Goal: Navigation & Orientation: Find specific page/section

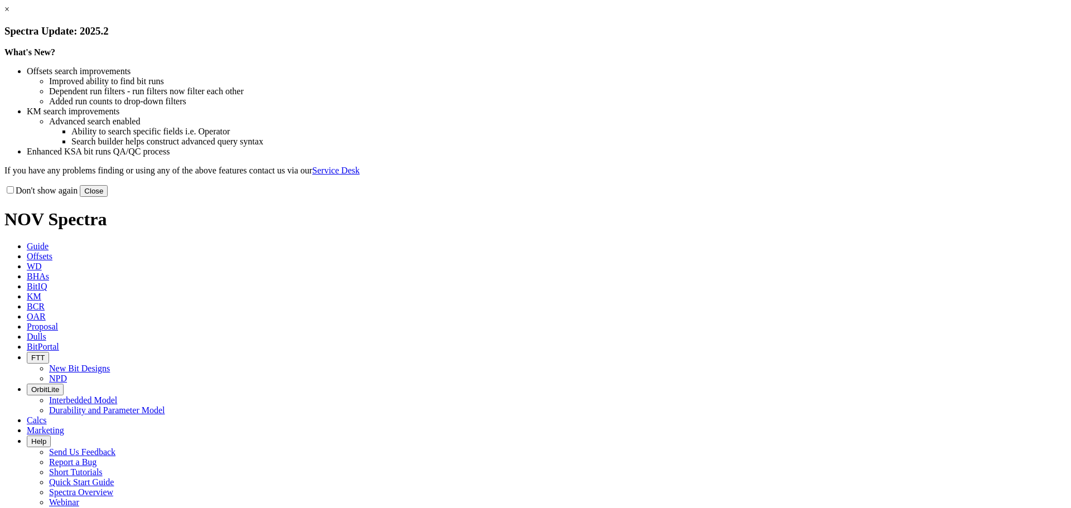
click at [108, 197] on button "Close" at bounding box center [94, 191] width 28 height 12
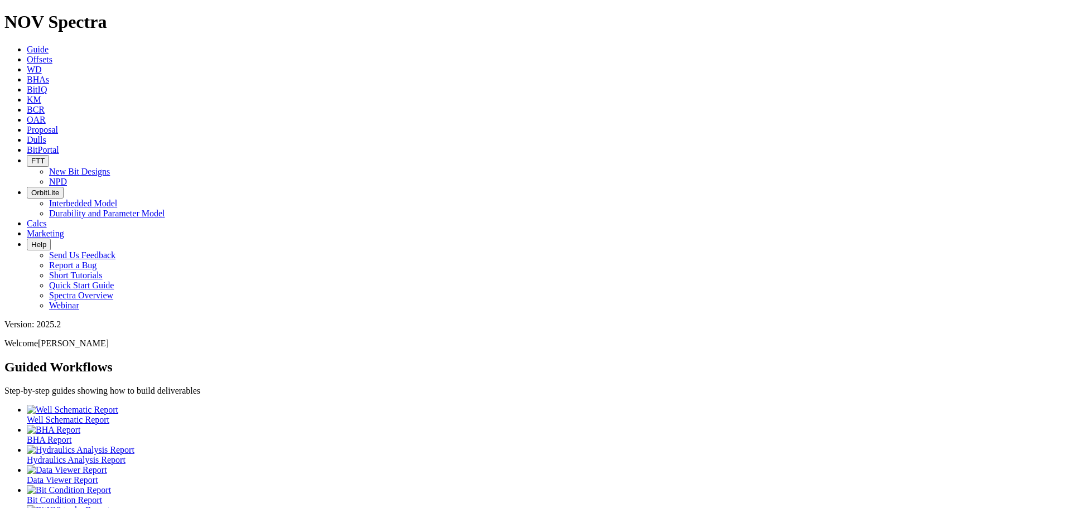
click at [49, 75] on span "BHAs" at bounding box center [38, 79] width 22 height 9
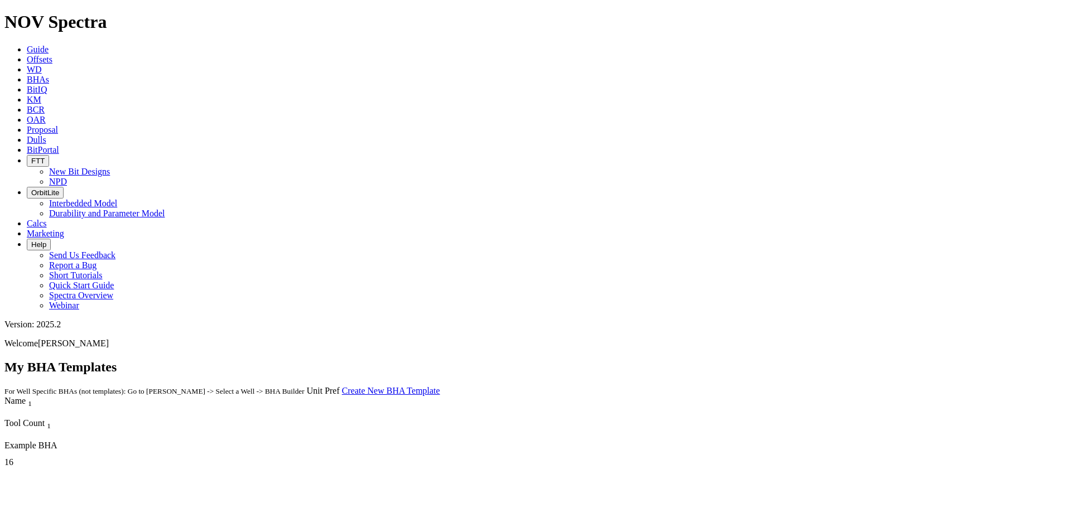
click at [59, 145] on span "BitPortal" at bounding box center [43, 149] width 32 height 9
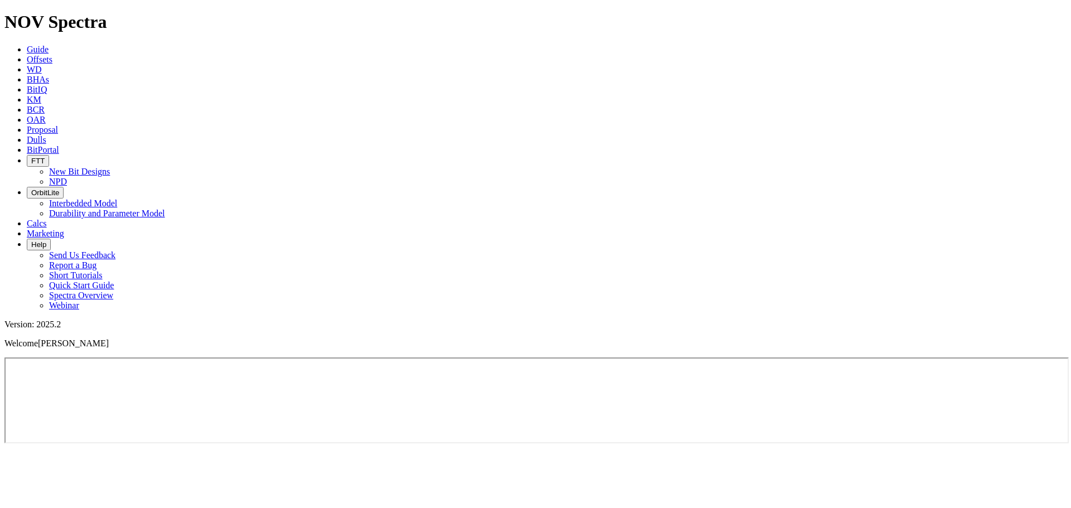
click at [59, 145] on link "BitPortal" at bounding box center [43, 149] width 32 height 9
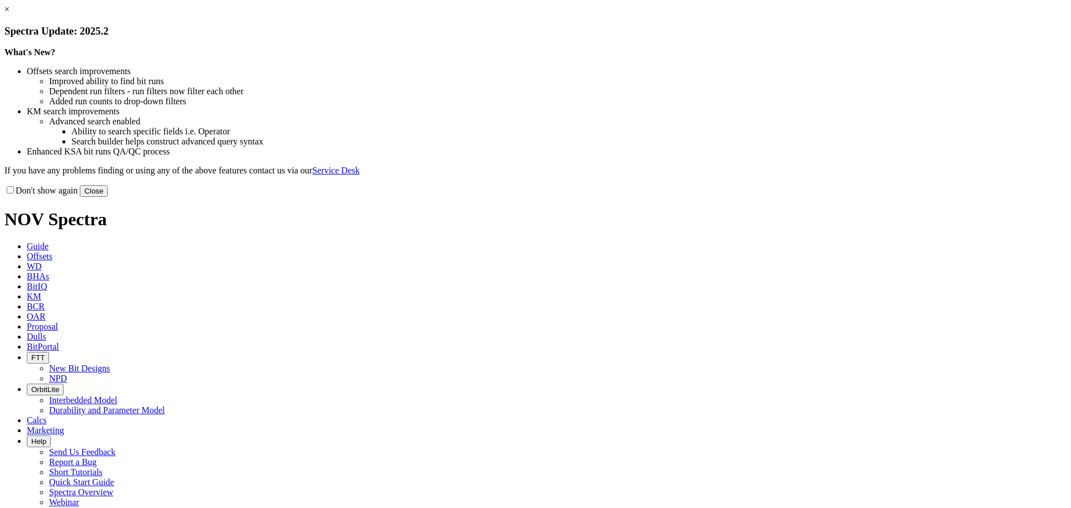
click at [9, 14] on link "×" at bounding box center [6, 8] width 5 height 9
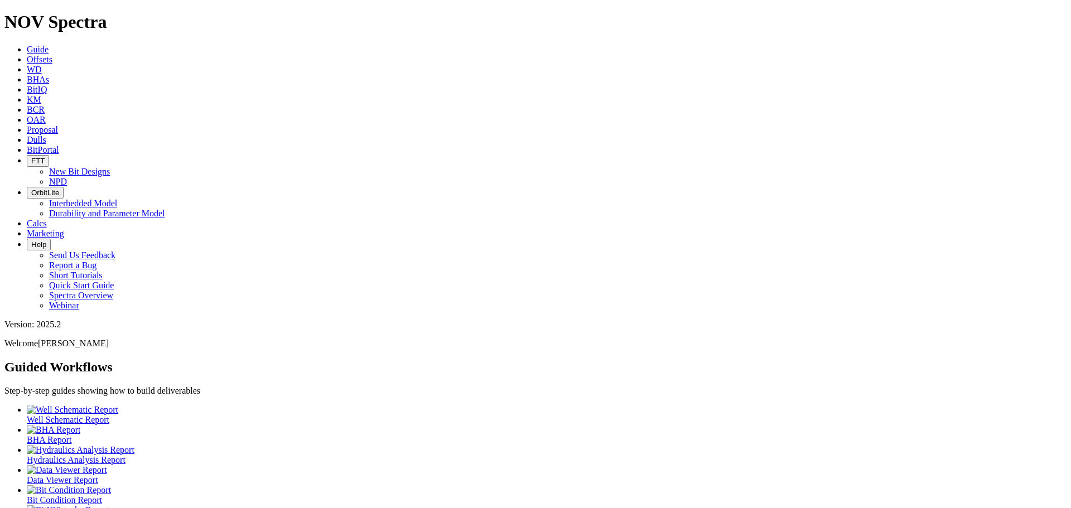
click at [27, 145] on icon at bounding box center [27, 149] width 0 height 9
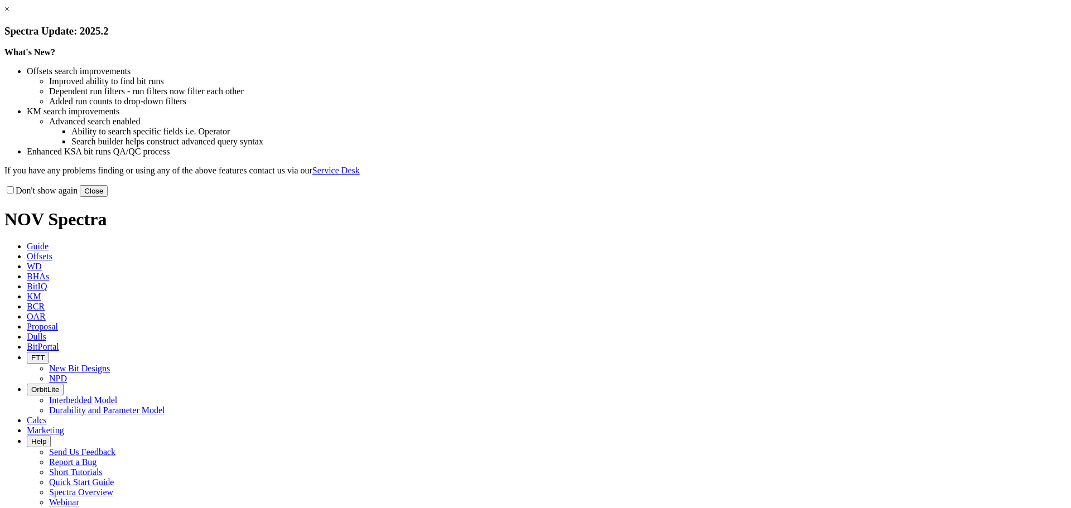
click at [108, 197] on button "Close" at bounding box center [94, 191] width 28 height 12
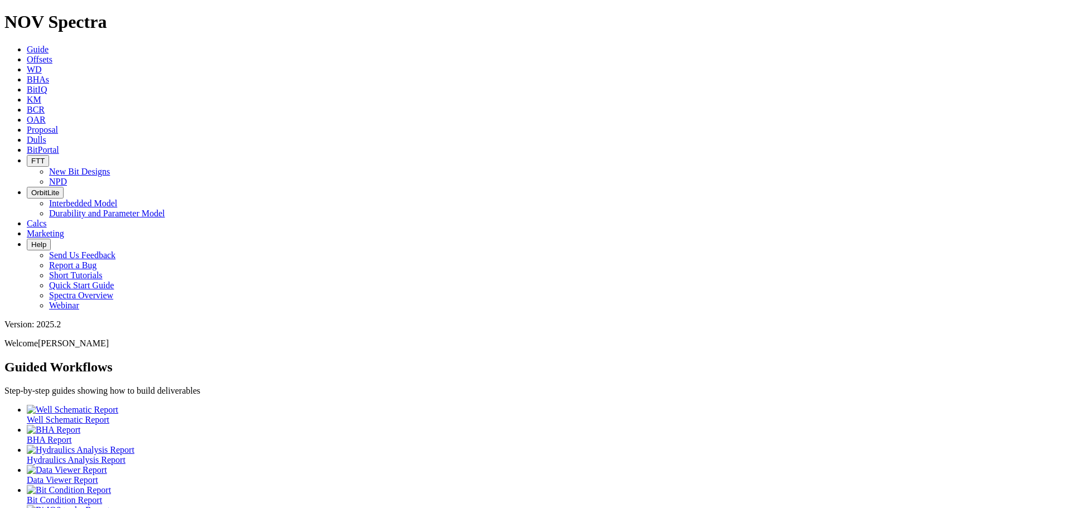
click at [59, 145] on link "BitPortal" at bounding box center [43, 149] width 32 height 9
